Goal: Navigation & Orientation: Understand site structure

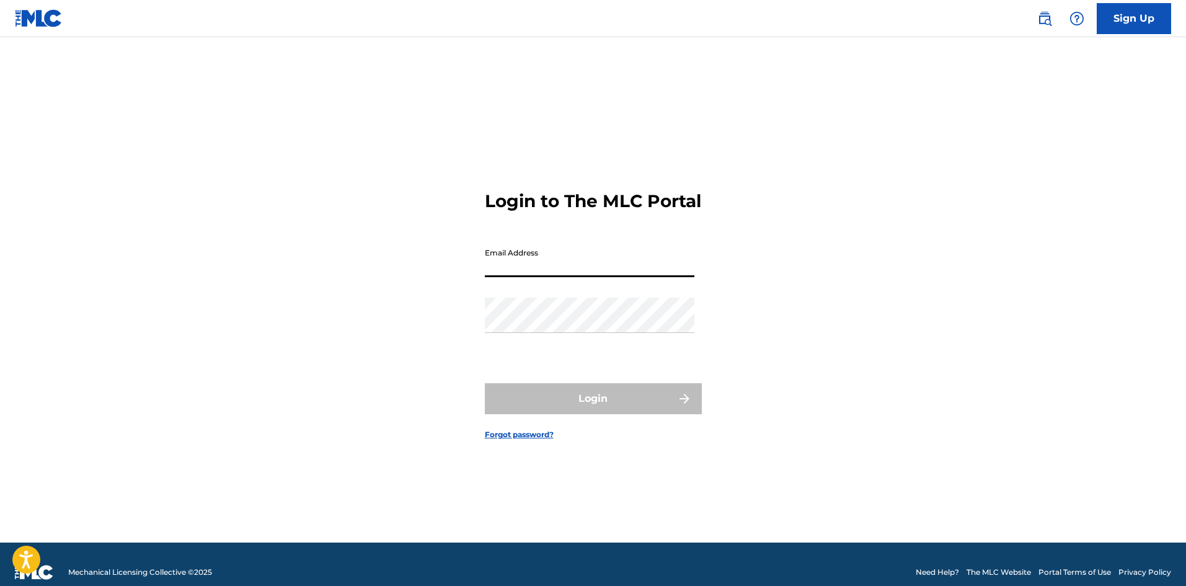
click at [522, 252] on input "Email Address" at bounding box center [589, 259] width 209 height 35
click at [539, 258] on input "Email Address" at bounding box center [589, 259] width 209 height 35
type input "[EMAIL_ADDRESS][DOMAIN_NAME]"
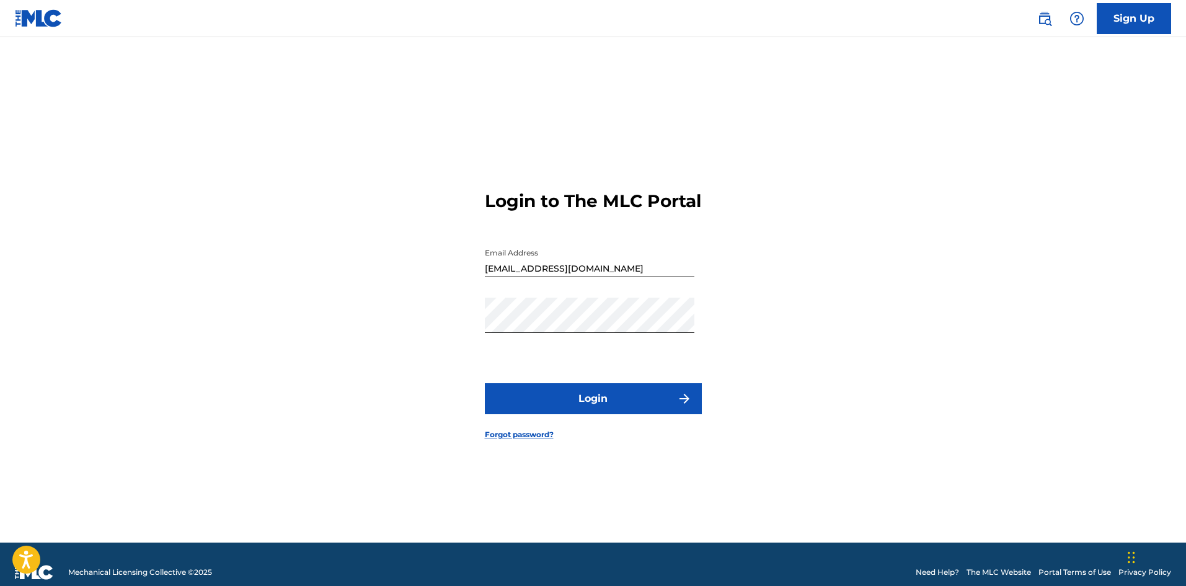
click at [614, 396] on button "Login" at bounding box center [593, 398] width 217 height 31
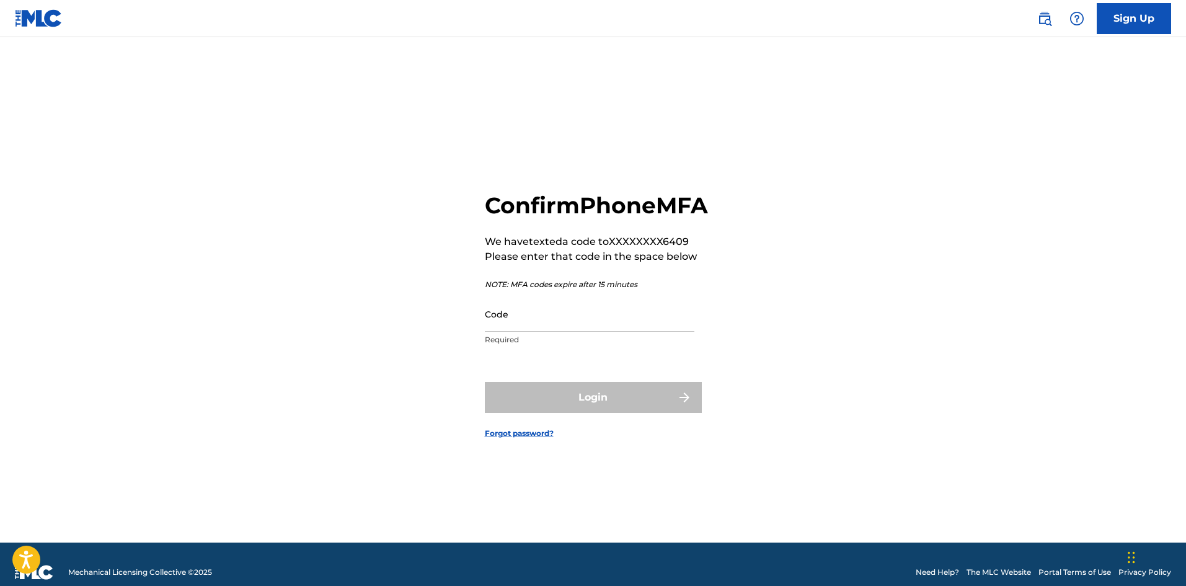
click at [563, 328] on input "Code" at bounding box center [589, 313] width 209 height 35
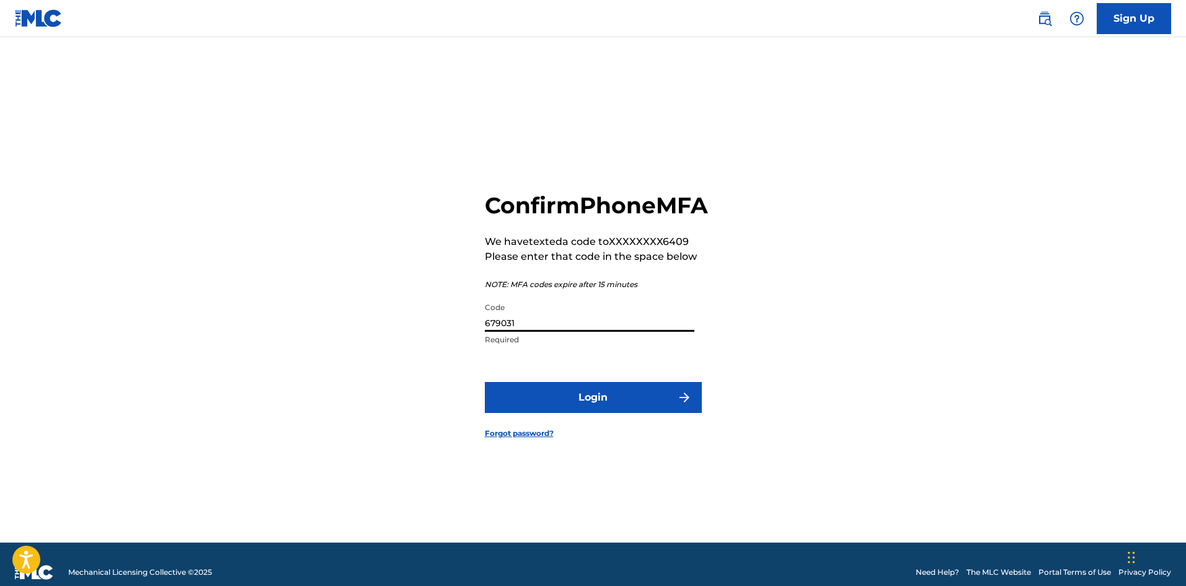
type input "679031"
click at [597, 409] on button "Login" at bounding box center [593, 397] width 217 height 31
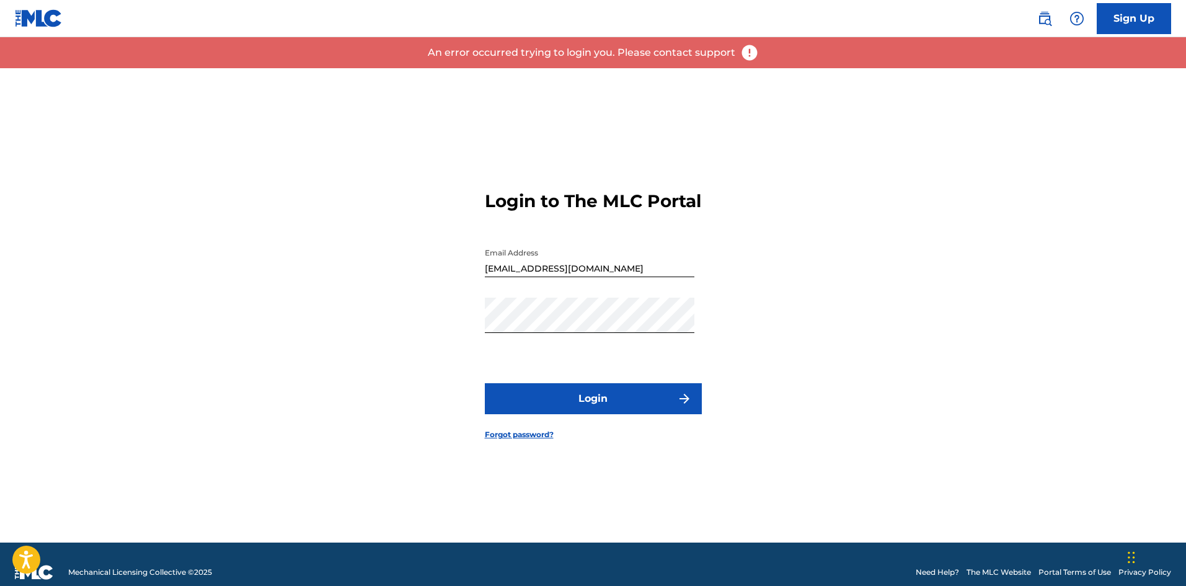
click at [591, 384] on button "Login" at bounding box center [593, 398] width 217 height 31
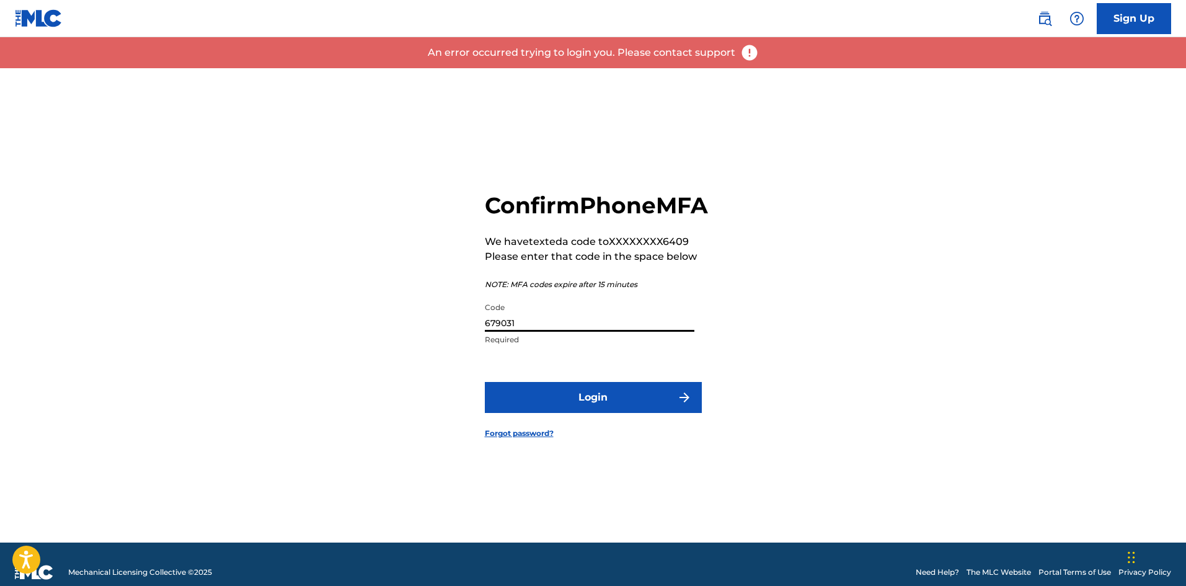
drag, startPoint x: 527, startPoint y: 336, endPoint x: 493, endPoint y: 333, distance: 34.2
click at [493, 332] on input "679031" at bounding box center [589, 313] width 209 height 35
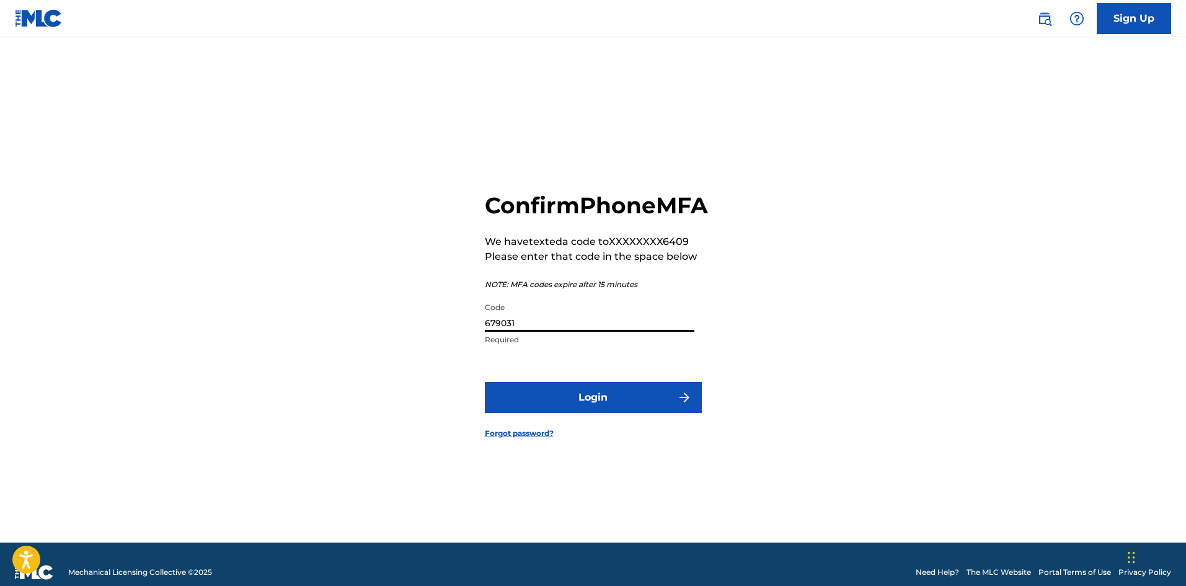
click at [489, 332] on input "679031" at bounding box center [589, 313] width 209 height 35
type input "579031"
click at [485, 382] on button "Login" at bounding box center [593, 397] width 217 height 31
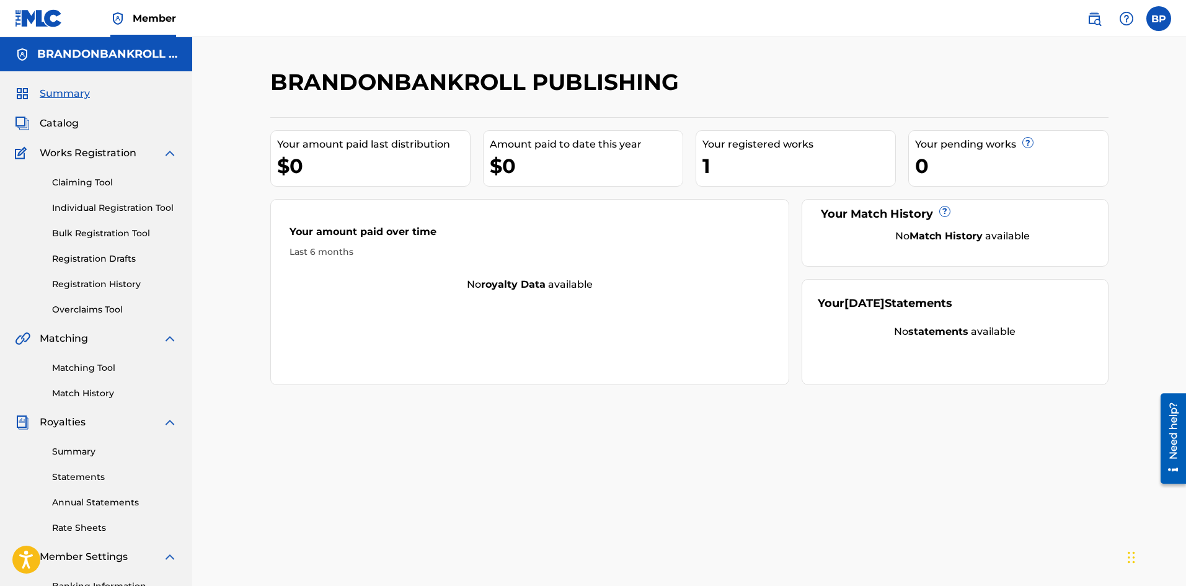
click at [112, 372] on link "Matching Tool" at bounding box center [114, 367] width 125 height 13
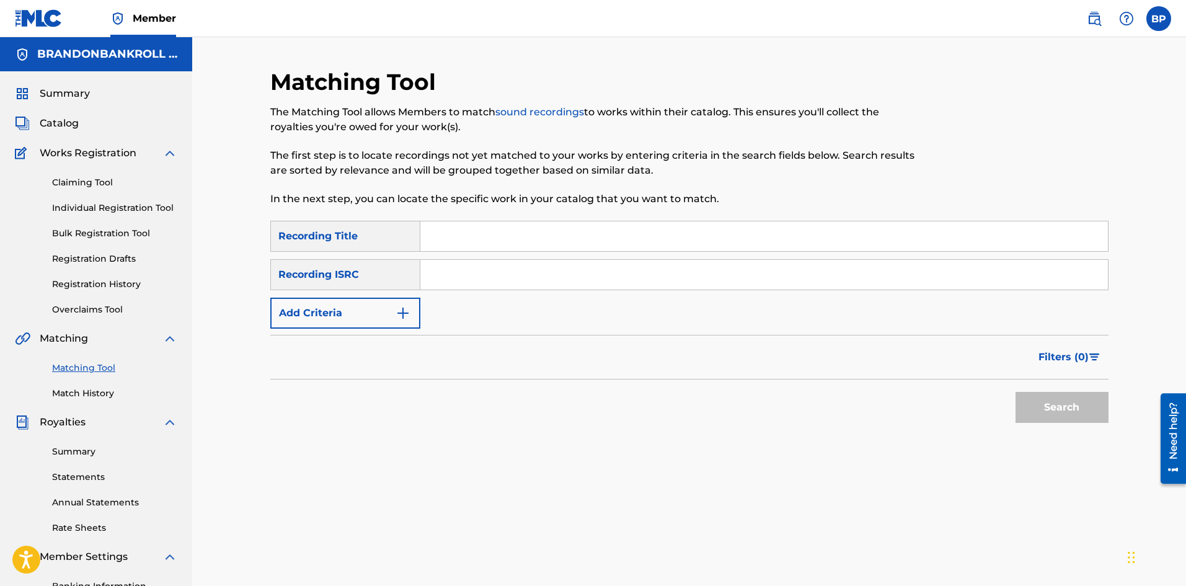
click at [112, 389] on link "Match History" at bounding box center [114, 393] width 125 height 13
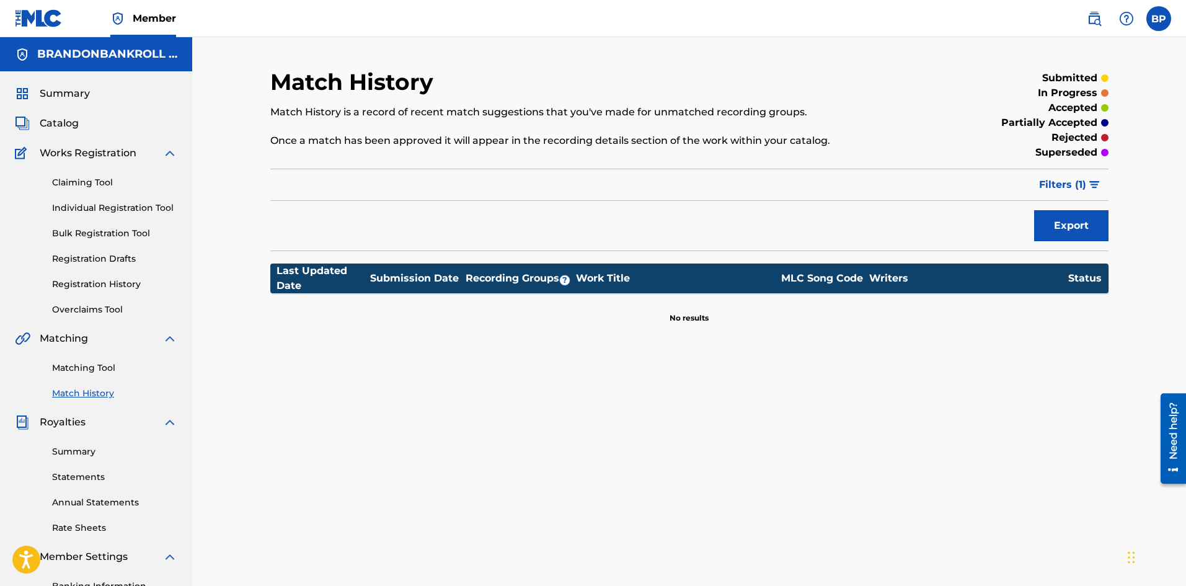
click at [77, 232] on link "Bulk Registration Tool" at bounding box center [114, 233] width 125 height 13
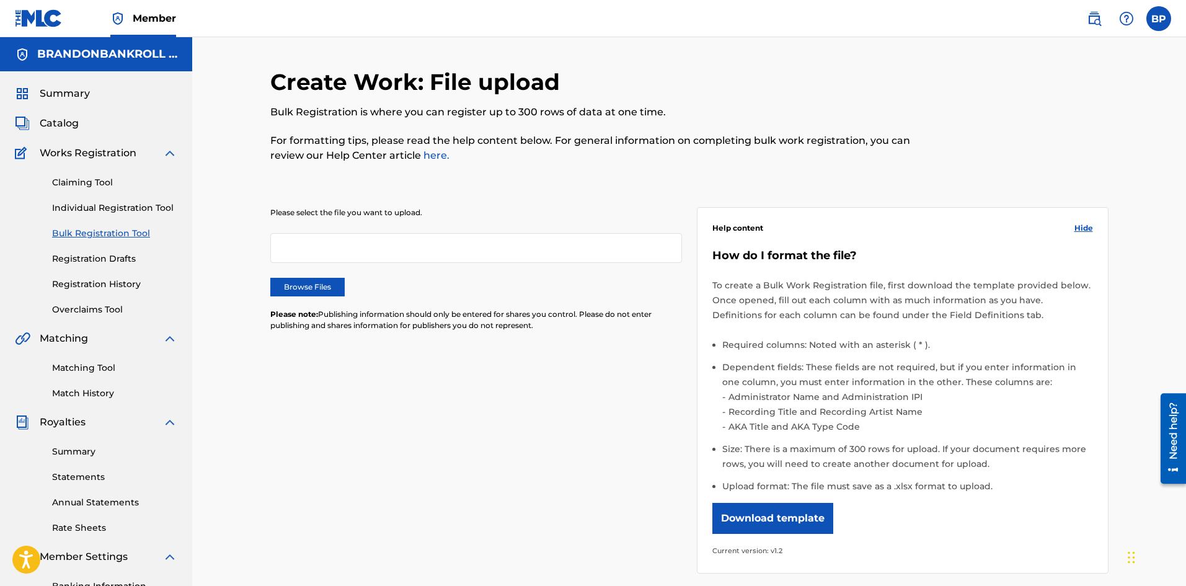
click at [69, 183] on link "Claiming Tool" at bounding box center [114, 182] width 125 height 13
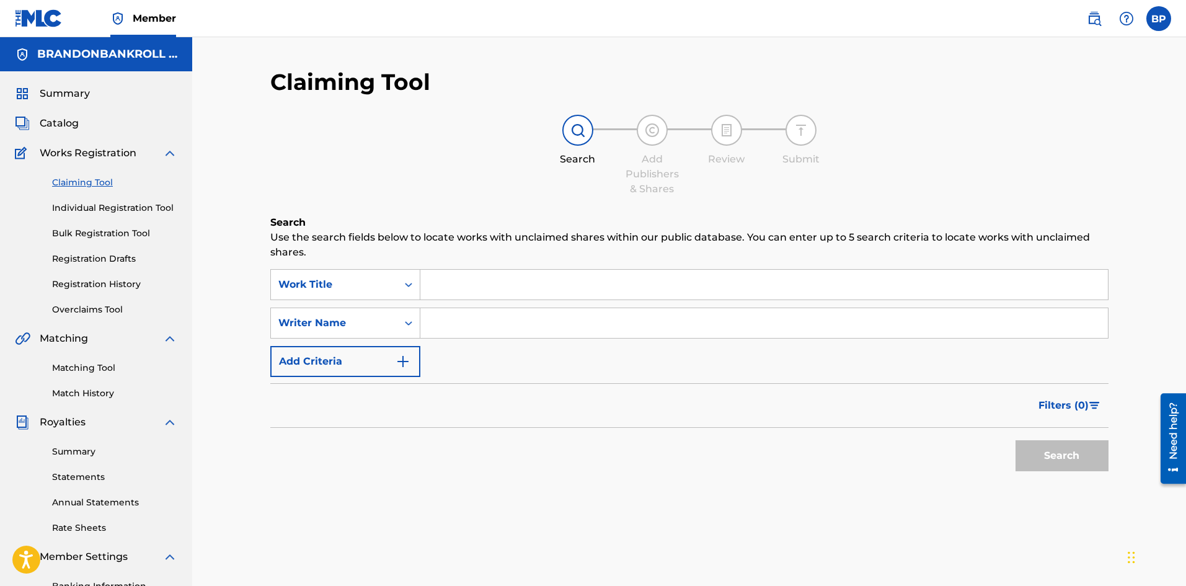
click at [87, 211] on link "Individual Registration Tool" at bounding box center [114, 207] width 125 height 13
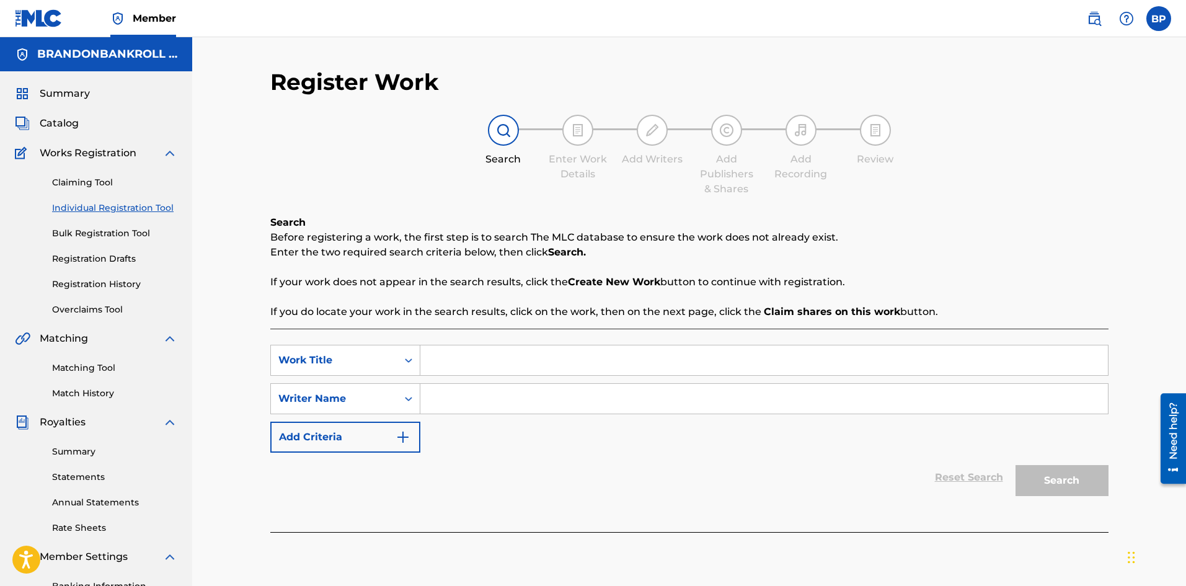
click at [85, 240] on div "Claiming Tool Individual Registration Tool Bulk Registration Tool Registration …" at bounding box center [96, 239] width 162 height 156
click at [86, 287] on link "Registration History" at bounding box center [114, 284] width 125 height 13
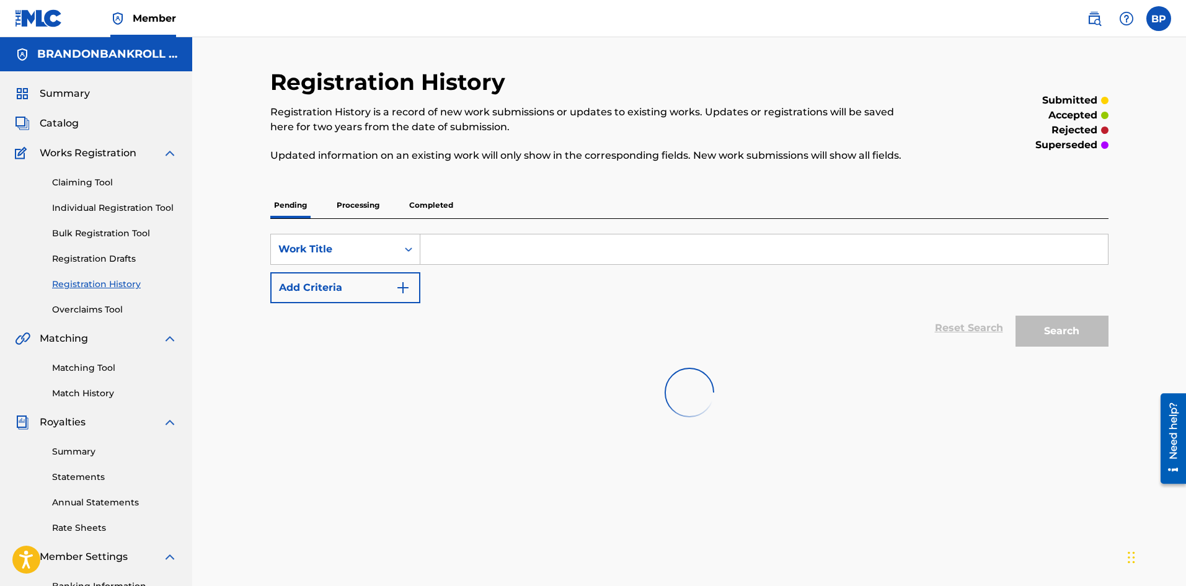
click at [92, 314] on link "Overclaims Tool" at bounding box center [114, 309] width 125 height 13
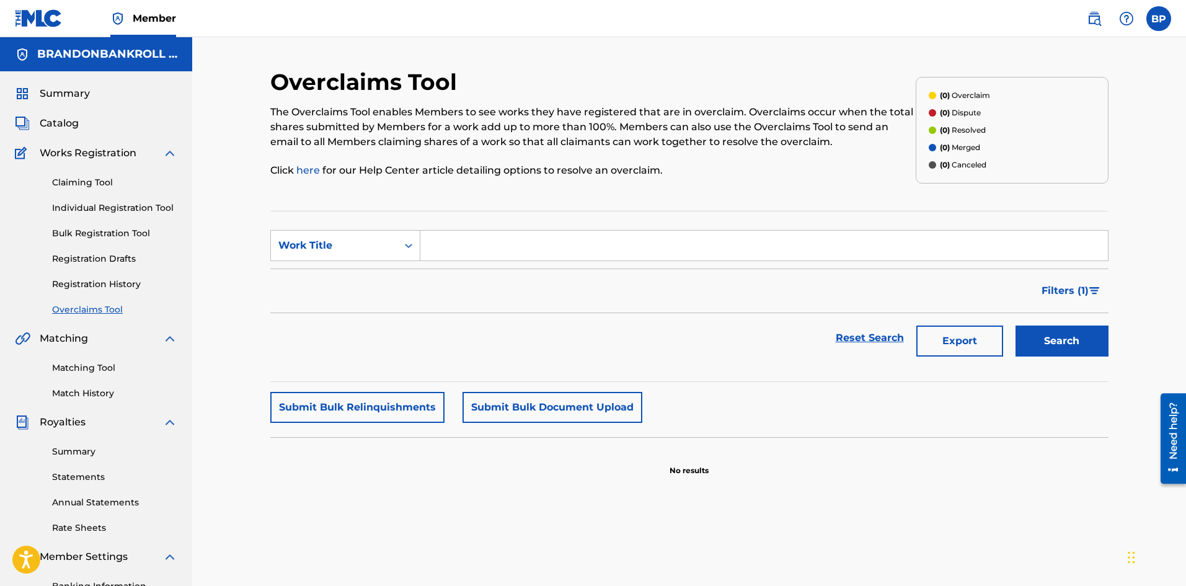
scroll to position [62, 0]
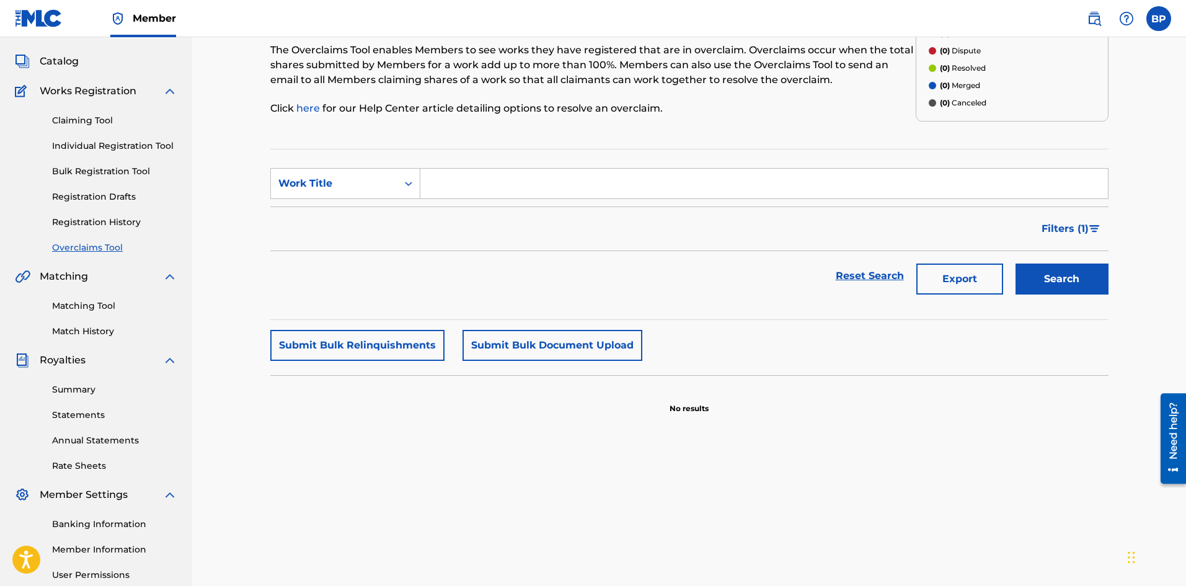
click at [79, 337] on link "Match History" at bounding box center [114, 331] width 125 height 13
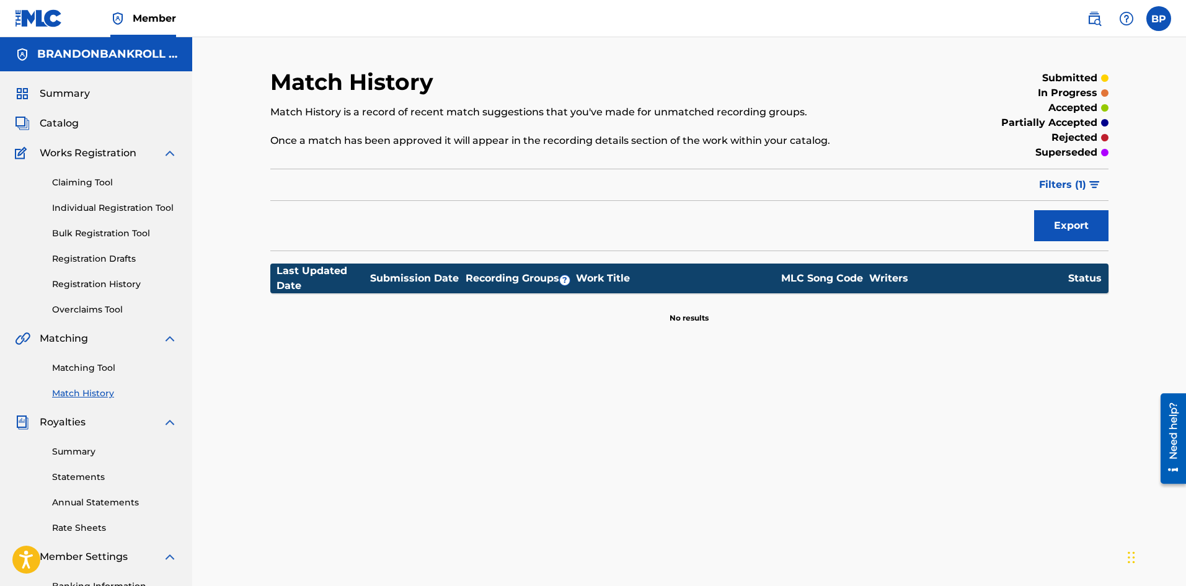
click at [71, 373] on link "Matching Tool" at bounding box center [114, 367] width 125 height 13
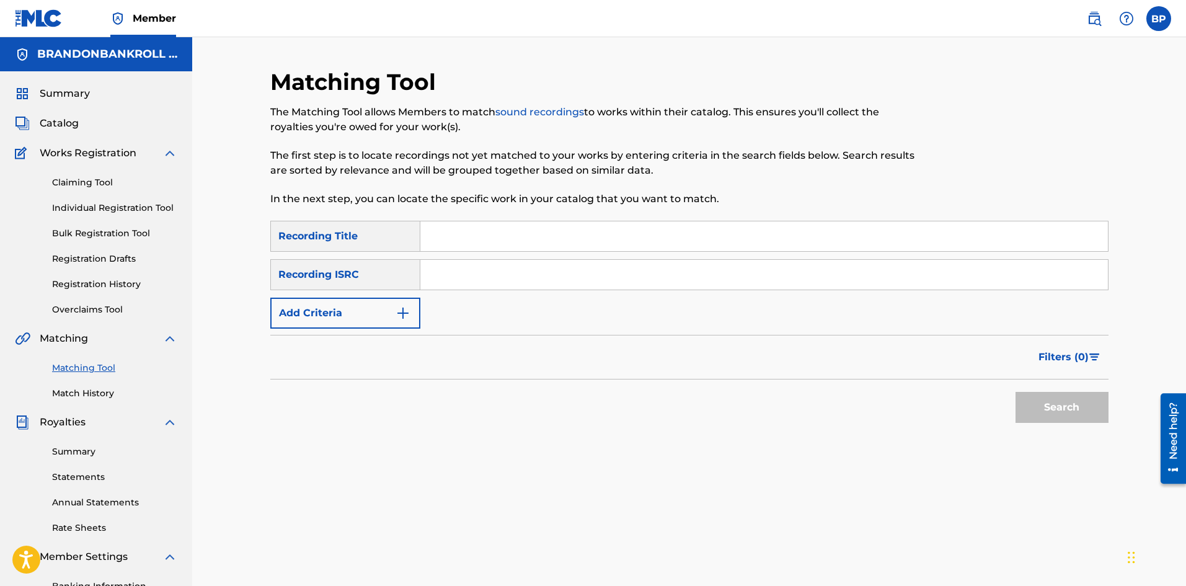
scroll to position [124, 0]
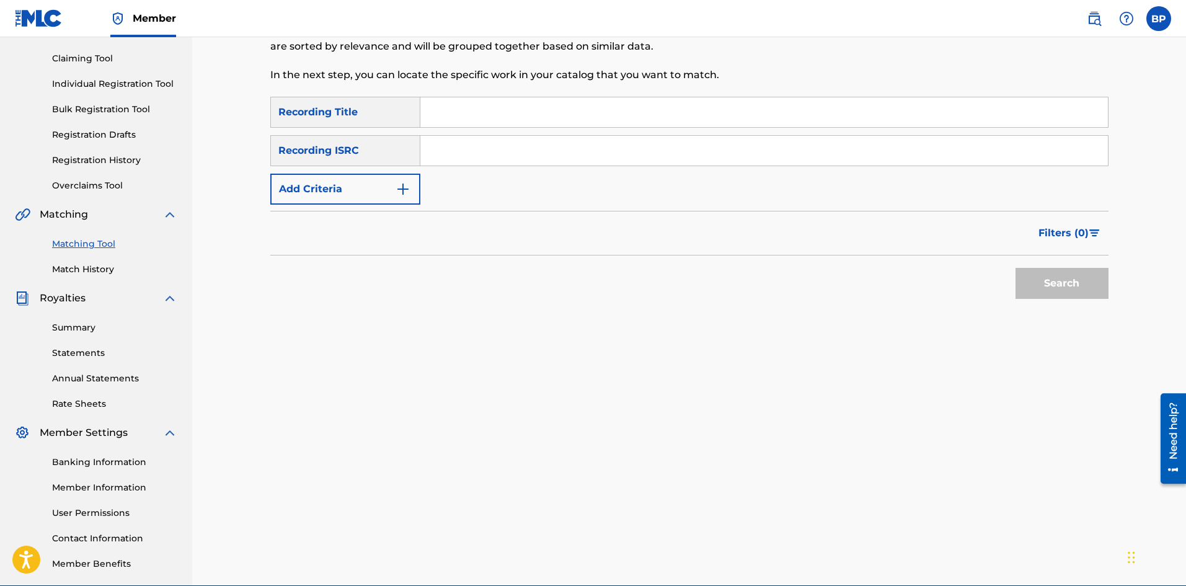
click at [69, 334] on div "Summary Statements Annual Statements Rate Sheets" at bounding box center [96, 358] width 162 height 105
click at [69, 333] on link "Summary" at bounding box center [114, 327] width 125 height 13
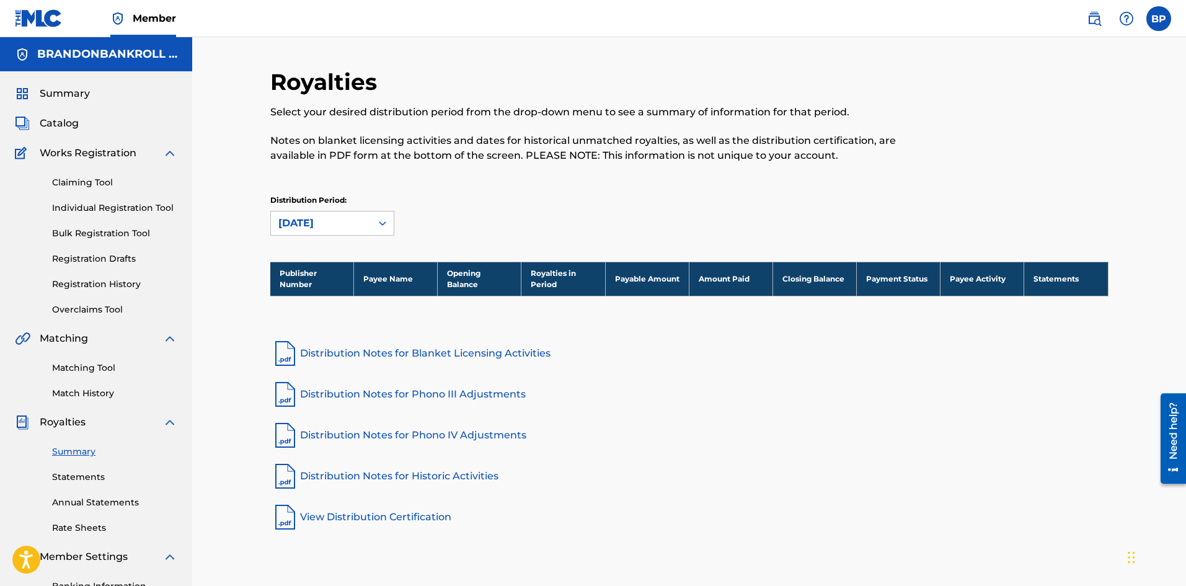
scroll to position [62, 0]
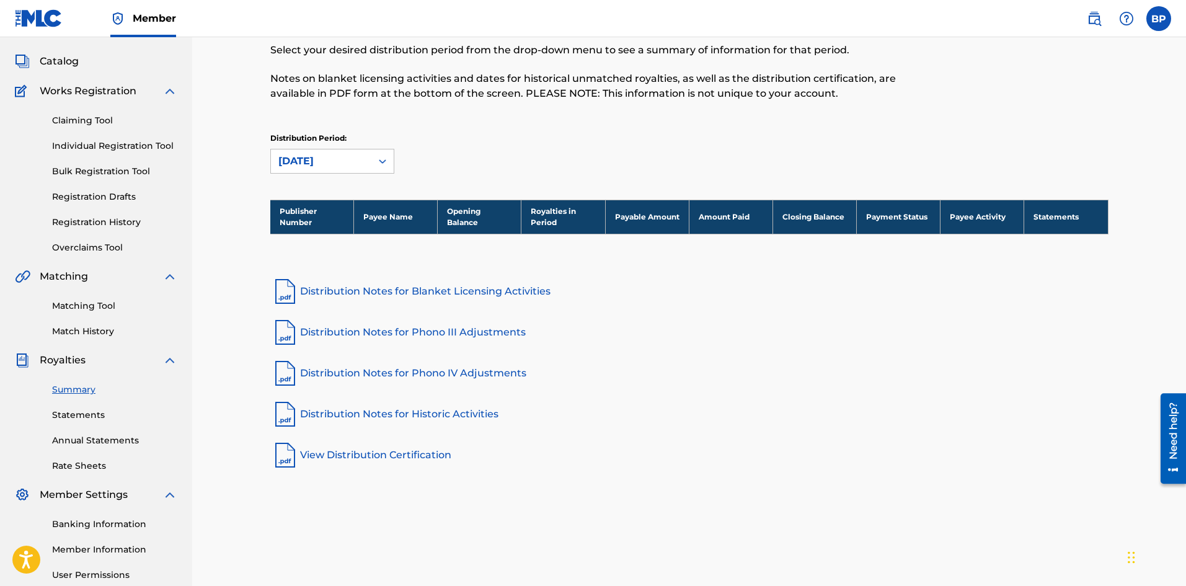
click at [84, 413] on link "Statements" at bounding box center [114, 414] width 125 height 13
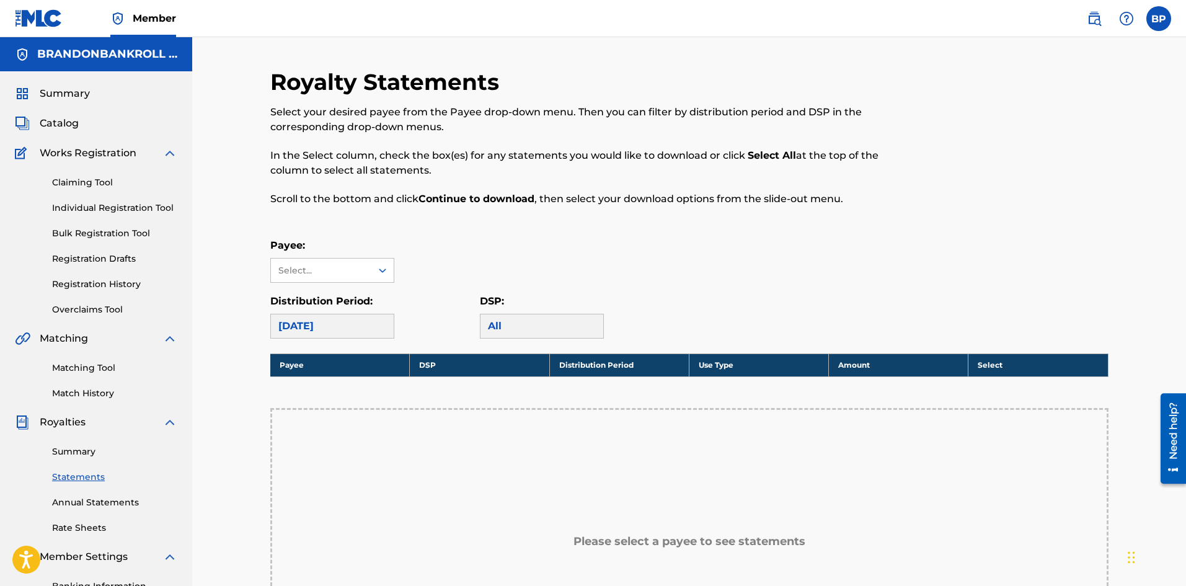
click at [85, 121] on div "Catalog" at bounding box center [96, 123] width 162 height 15
click at [73, 121] on span "Catalog" at bounding box center [59, 123] width 39 height 15
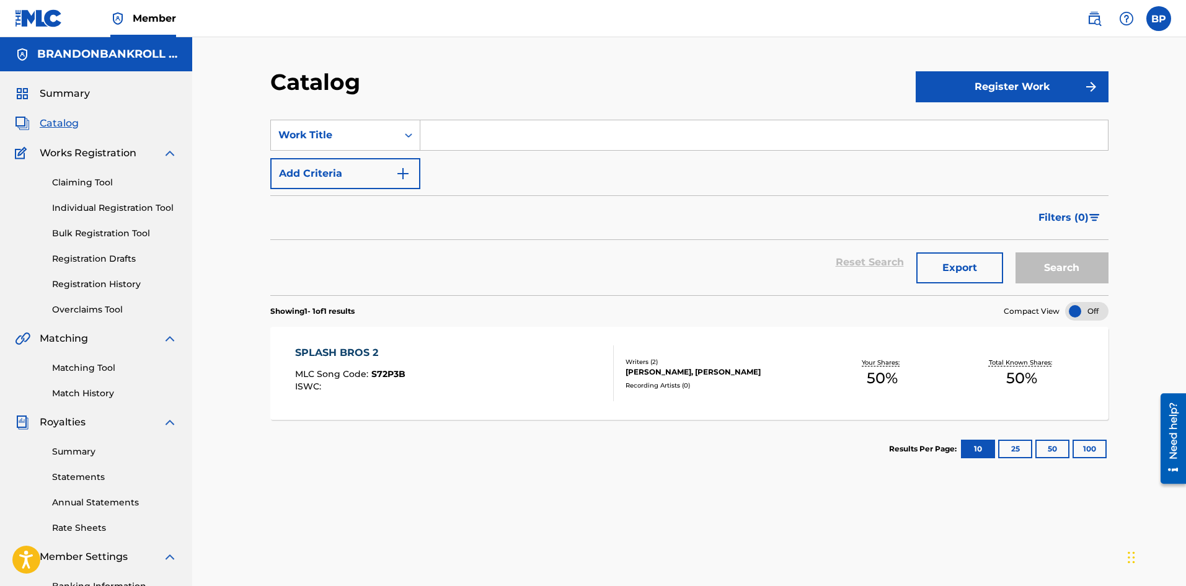
click at [80, 94] on span "Summary" at bounding box center [65, 93] width 50 height 15
